Goal: Task Accomplishment & Management: Complete application form

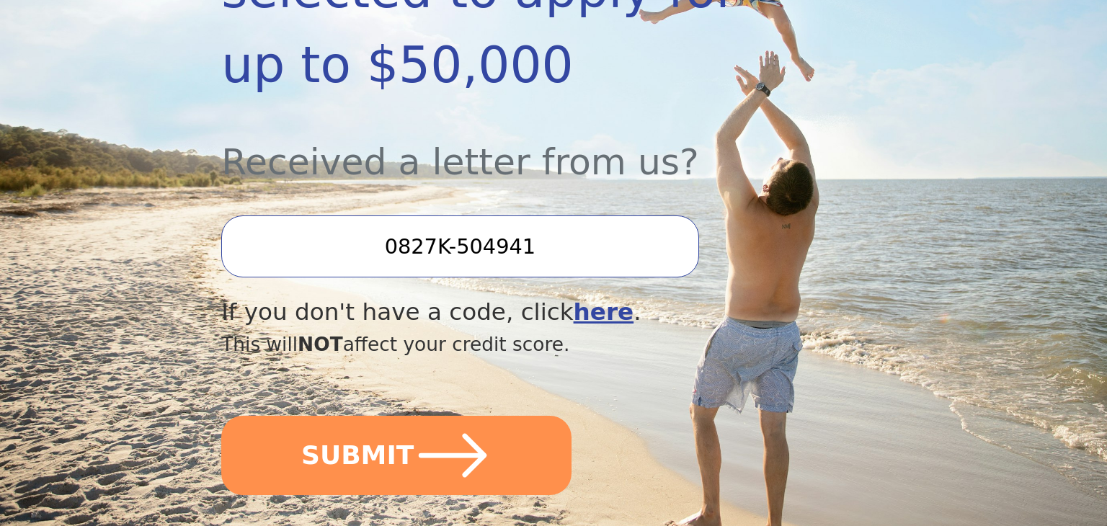
scroll to position [404, 0]
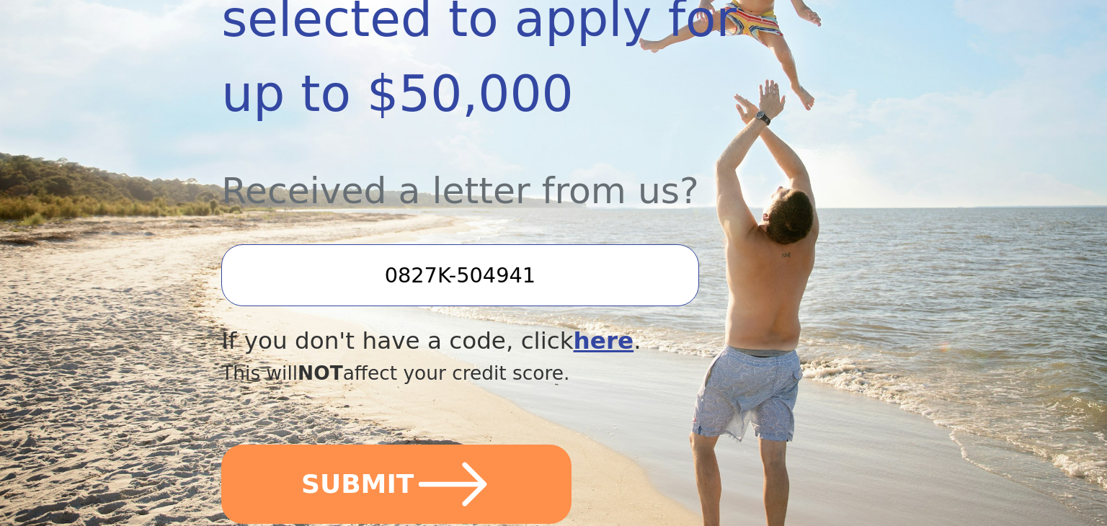
click at [574, 327] on b "here" at bounding box center [604, 340] width 61 height 27
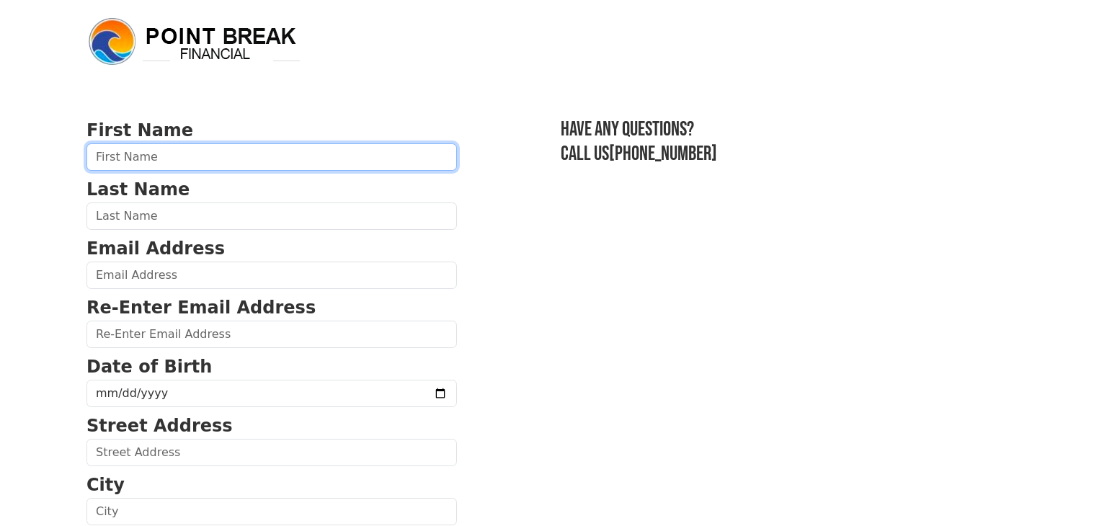
click at [303, 156] on input "text" at bounding box center [271, 156] width 370 height 27
type input "ANA"
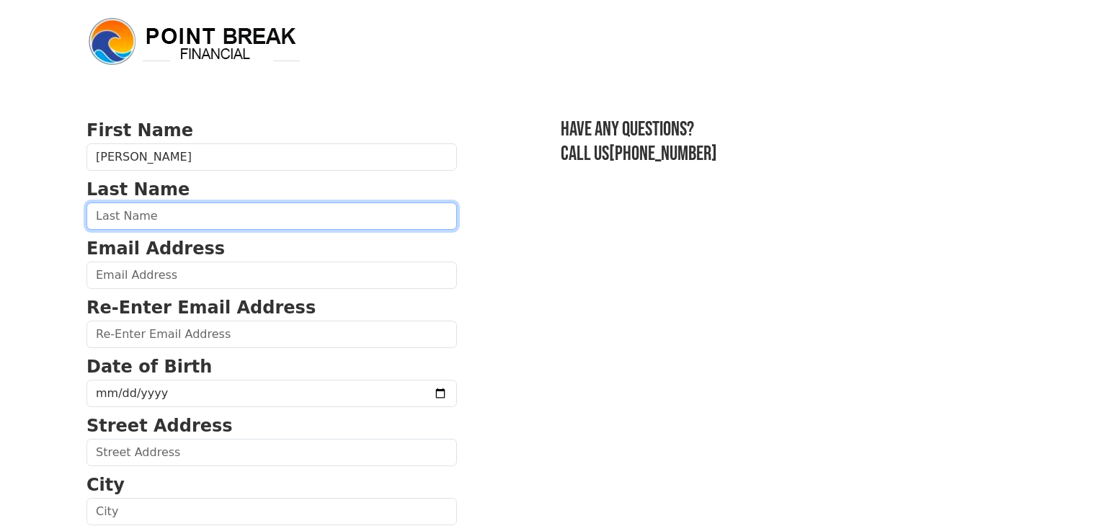
click at [210, 215] on input "text" at bounding box center [271, 216] width 370 height 27
type input "OLIVA"
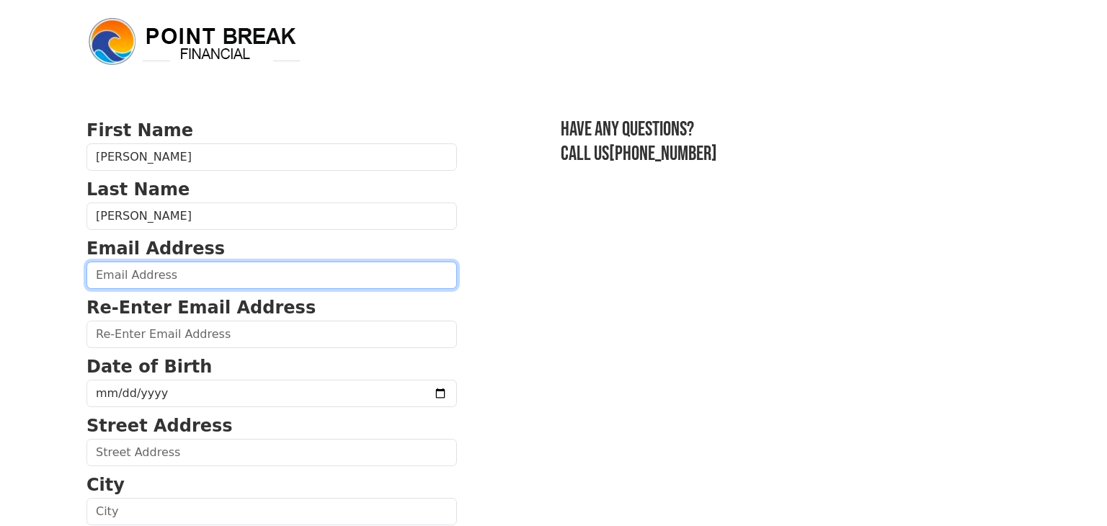
click at [201, 278] on input "email" at bounding box center [271, 275] width 370 height 27
type input "anaolivavalle@gmail.com"
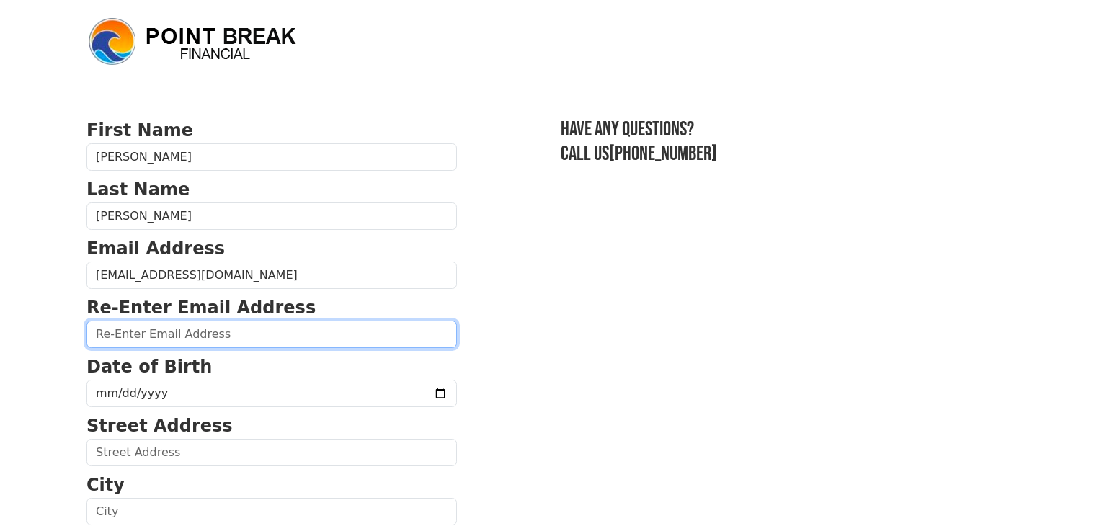
click at [192, 334] on input "email" at bounding box center [271, 334] width 370 height 27
type input "anaolivavalle@gmail.com"
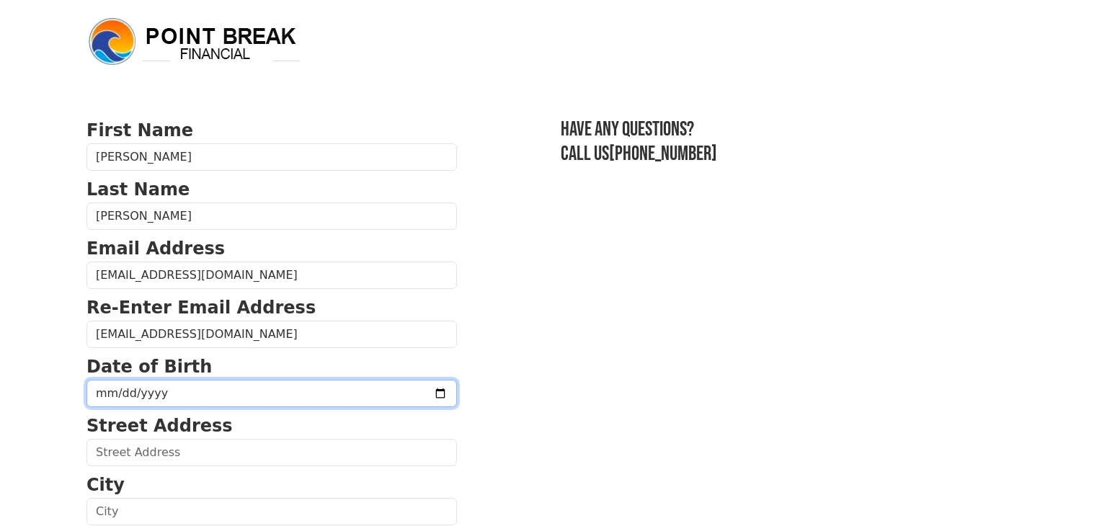
click at [97, 388] on input "date" at bounding box center [271, 393] width 370 height 27
type input "1986-06-06"
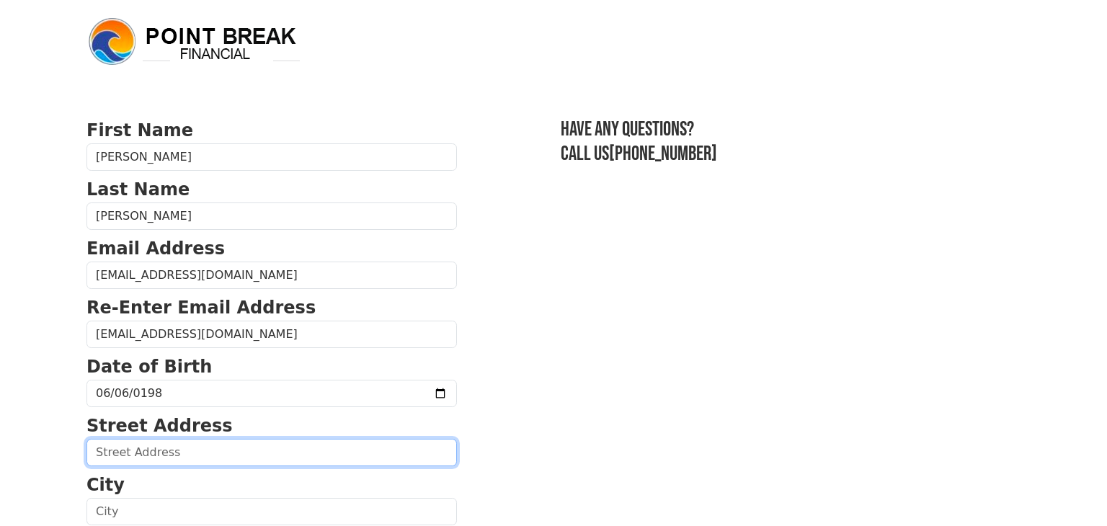
click at [144, 450] on input "text" at bounding box center [271, 452] width 370 height 27
type input "8821 E 41st Pl"
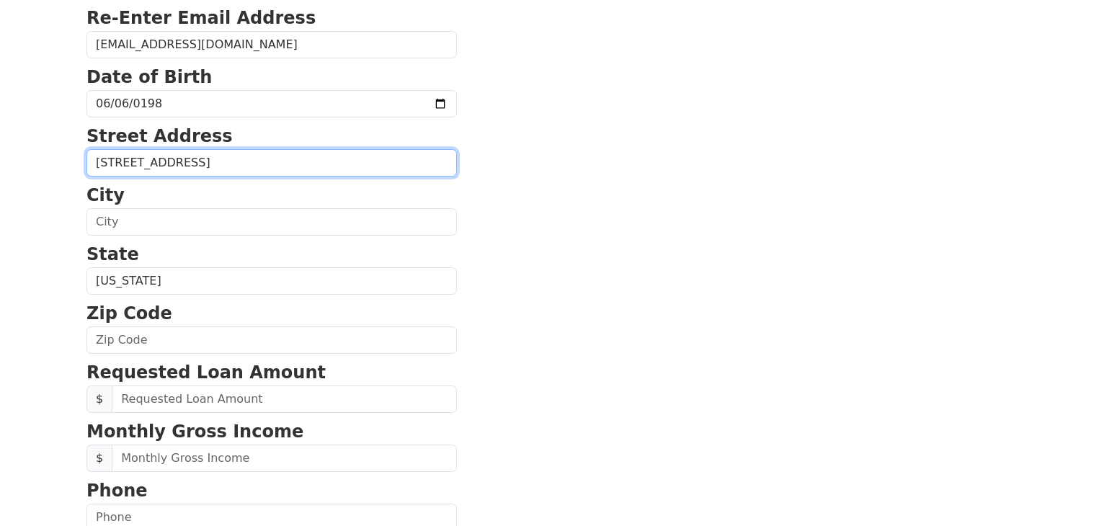
scroll to position [290, 0]
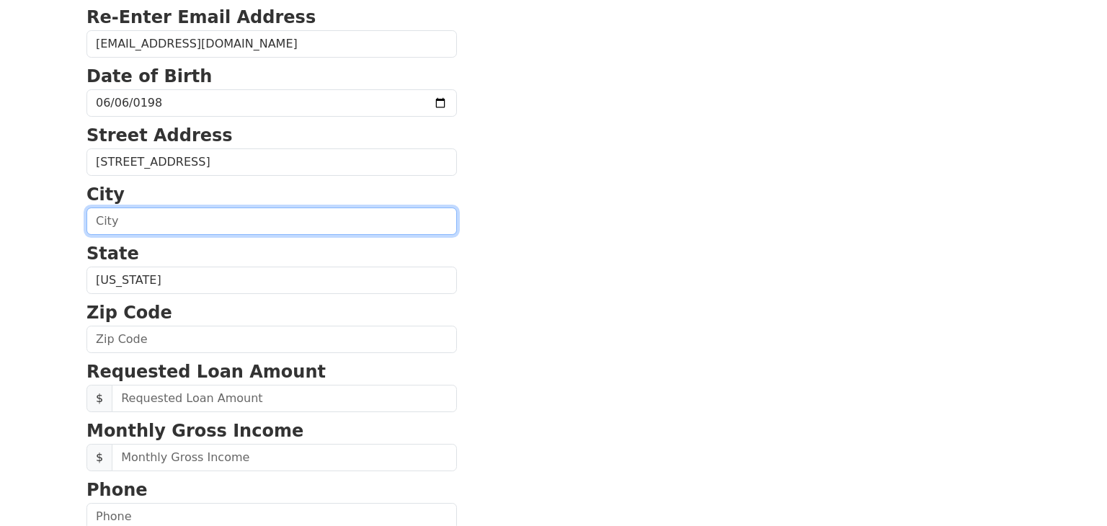
click at [115, 211] on input "text" at bounding box center [271, 221] width 370 height 27
type input "Indianapolis"
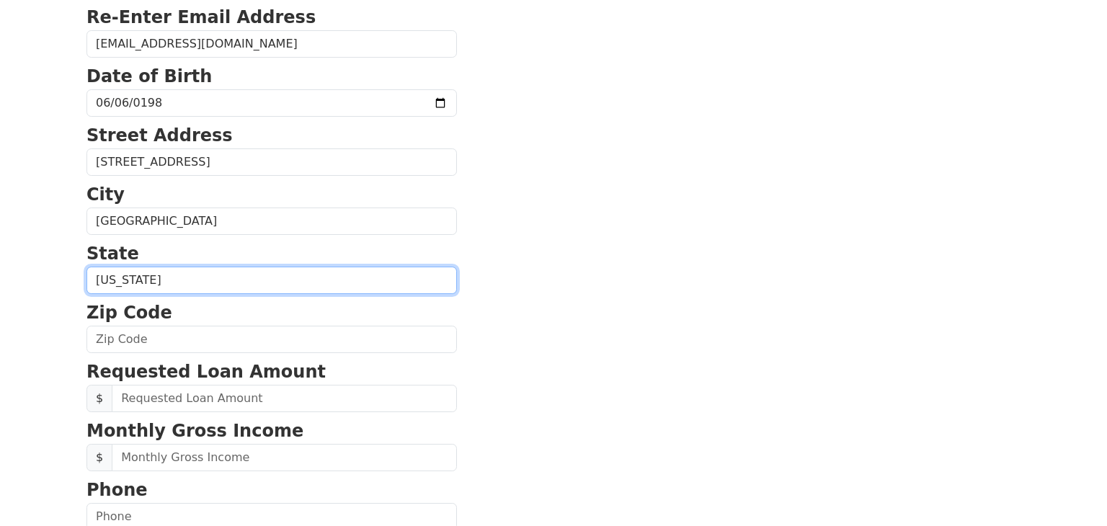
click at [174, 274] on select "Alabama Alaska Arizona Arkansas California Colorado Connecticut Delaware Distri…" at bounding box center [271, 280] width 370 height 27
select select "IN"
click at [86, 267] on select "Alabama Alaska Arizona Arkansas California Colorado Connecticut Delaware Distri…" at bounding box center [271, 280] width 370 height 27
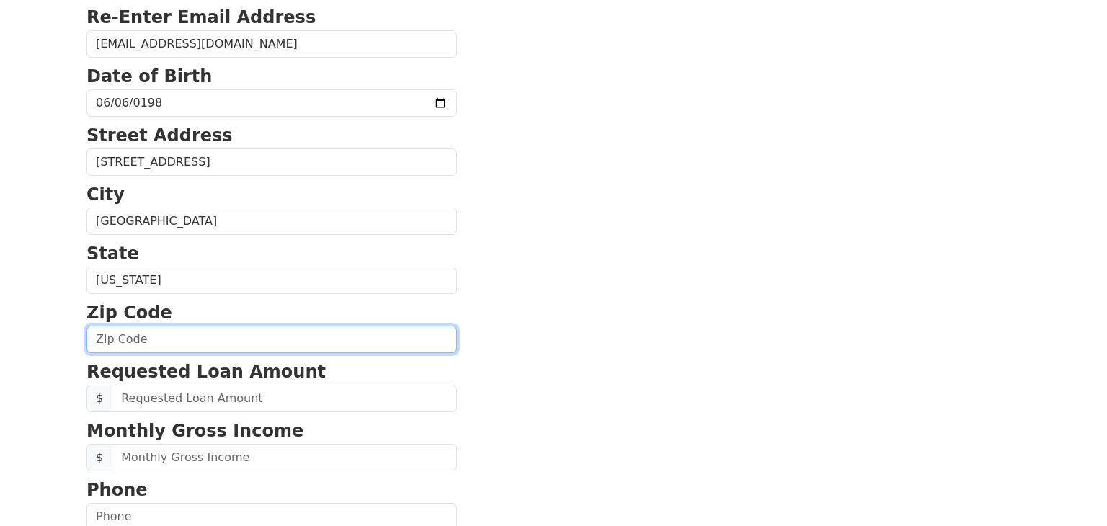
click at [146, 326] on input "text" at bounding box center [271, 339] width 370 height 27
type input "46226"
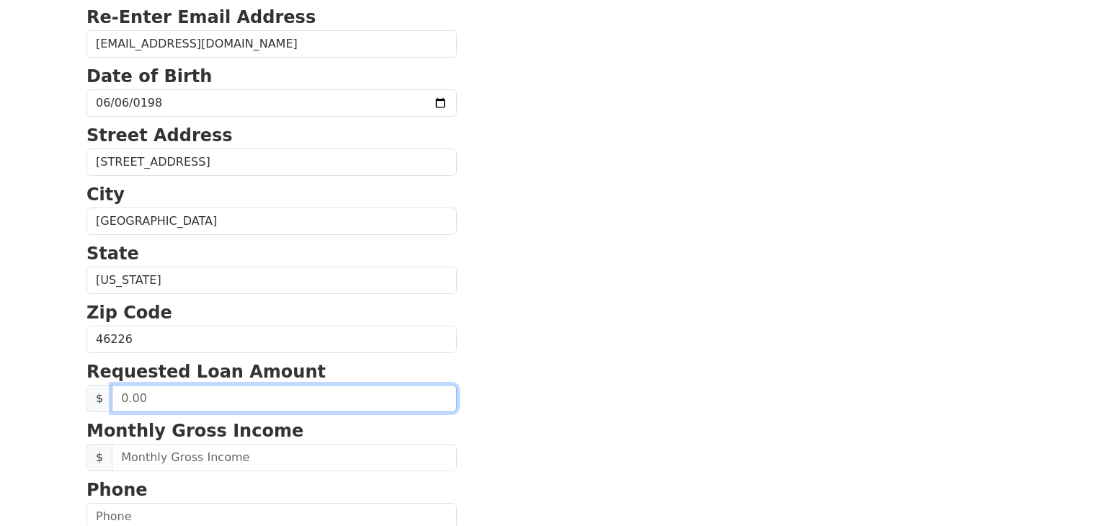
click at [178, 396] on input "text" at bounding box center [284, 398] width 345 height 27
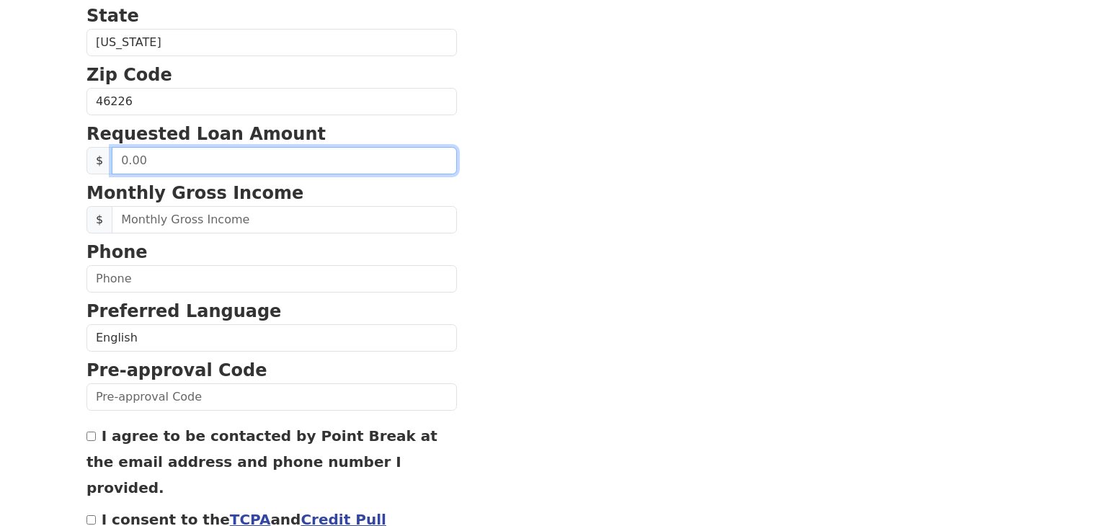
scroll to position [533, 0]
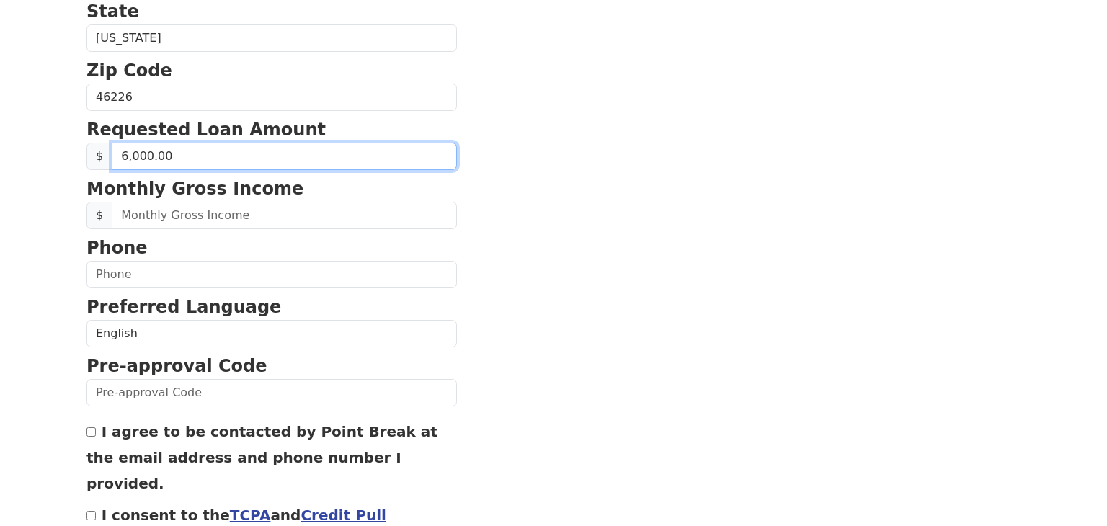
click at [192, 153] on input "6,000.00" at bounding box center [284, 156] width 345 height 27
type input "6,000.00"
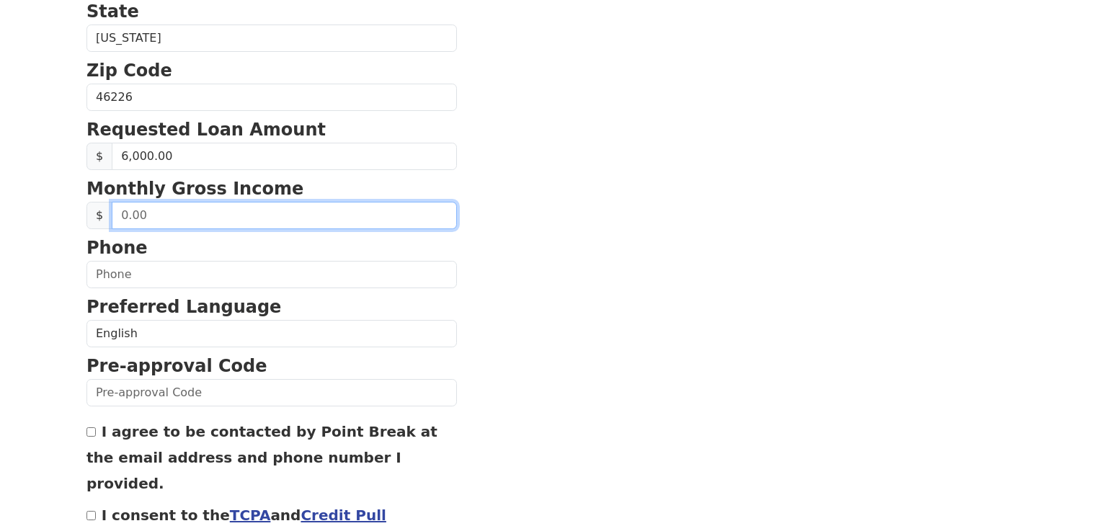
click at [184, 205] on input "text" at bounding box center [284, 215] width 345 height 27
type input "2,200.00"
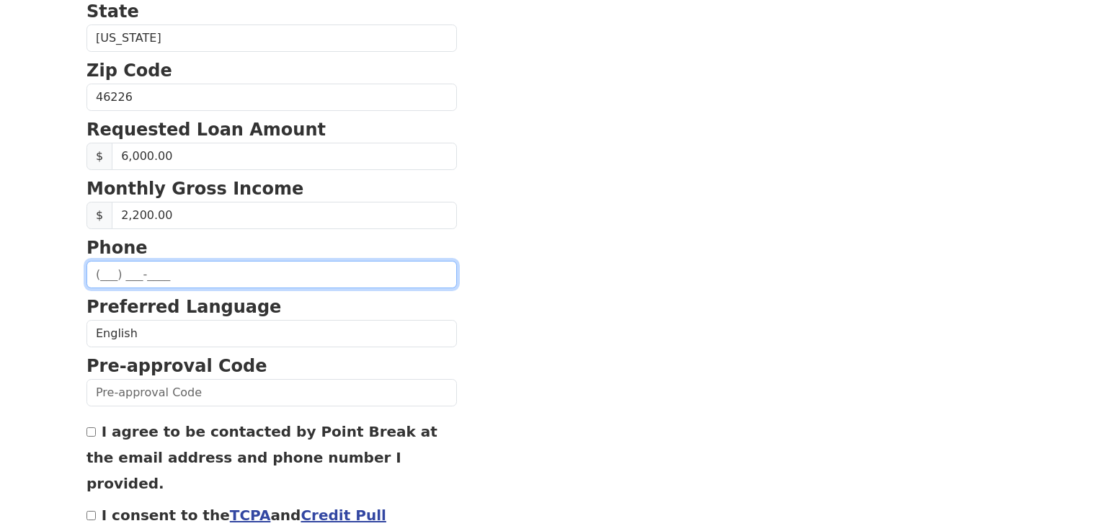
click at [147, 268] on input "text" at bounding box center [271, 274] width 370 height 27
type input "(631) 664-8241"
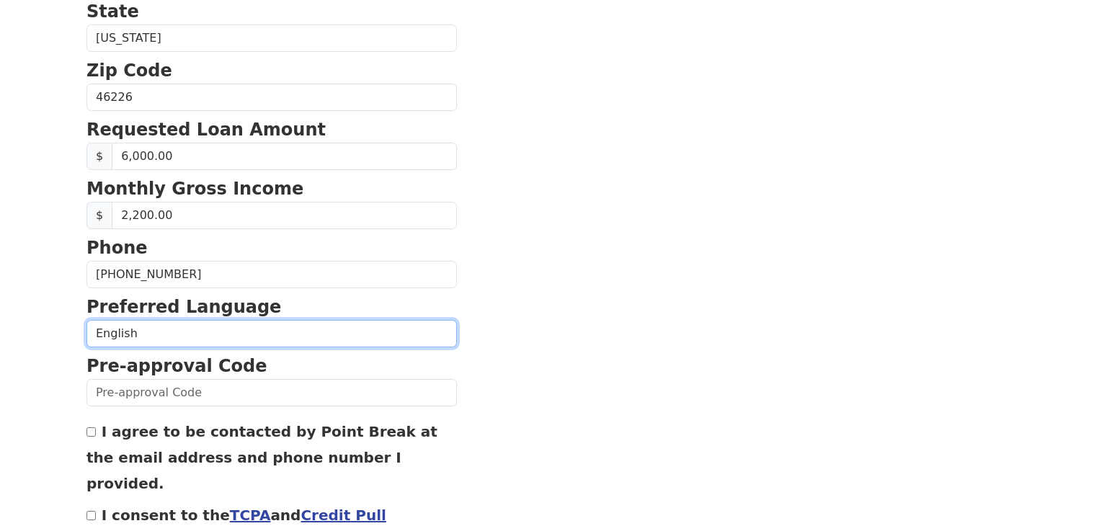
click at [140, 327] on select "English Spanish" at bounding box center [271, 333] width 370 height 27
select select "Spanish"
click at [86, 320] on select "English Spanish" at bounding box center [271, 333] width 370 height 27
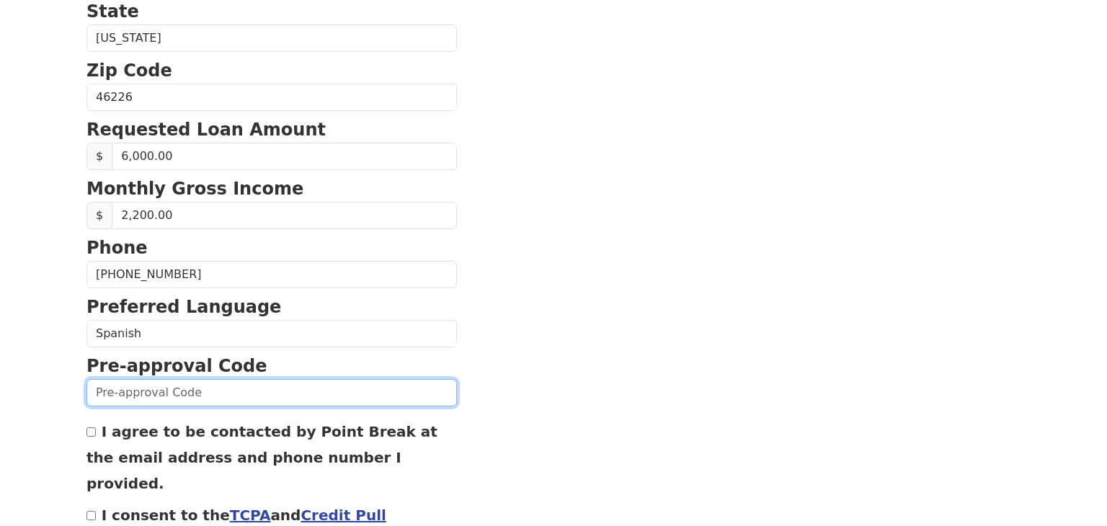
click at [143, 395] on input "text" at bounding box center [271, 392] width 370 height 27
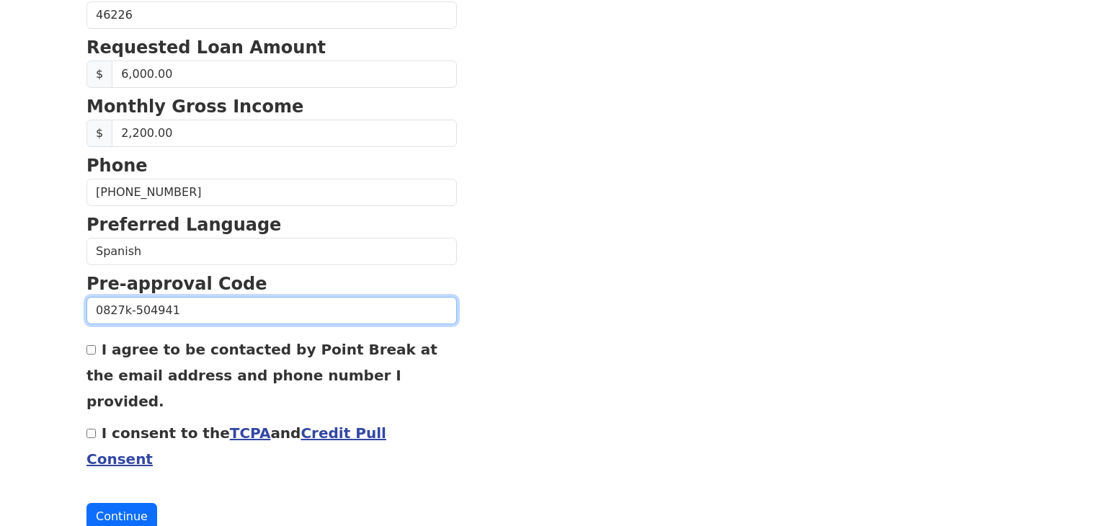
scroll to position [614, 0]
type input "0827k-504941"
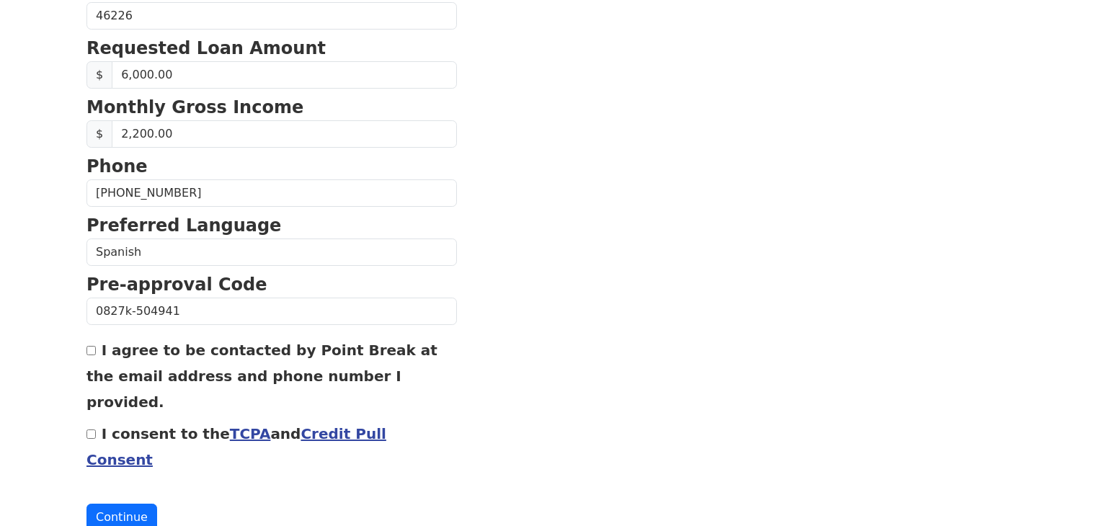
click at [91, 346] on input "I agree to be contacted by Point Break at the email address and phone number I …" at bounding box center [90, 350] width 9 height 9
checkbox input "true"
click at [93, 430] on input "I consent to the TCPA and Credit Pull Consent" at bounding box center [90, 434] width 9 height 9
checkbox input "true"
click at [107, 504] on button "Continue" at bounding box center [121, 517] width 71 height 27
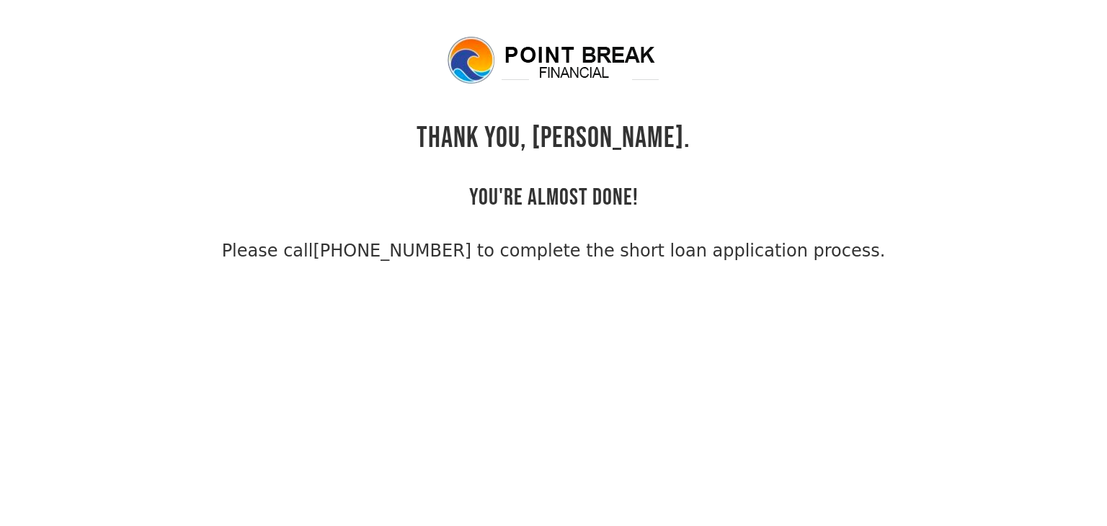
click at [850, 200] on div "THANK YOU, [PERSON_NAME]. YOU'RE ALMOST DONE! Please call [PHONE_NUMBER] to com…" at bounding box center [553, 149] width 934 height 229
click at [554, 217] on div "THANK YOU, [PERSON_NAME]. YOU'RE ALMOST DONE! Please call [PHONE_NUMBER] to com…" at bounding box center [553, 149] width 934 height 229
